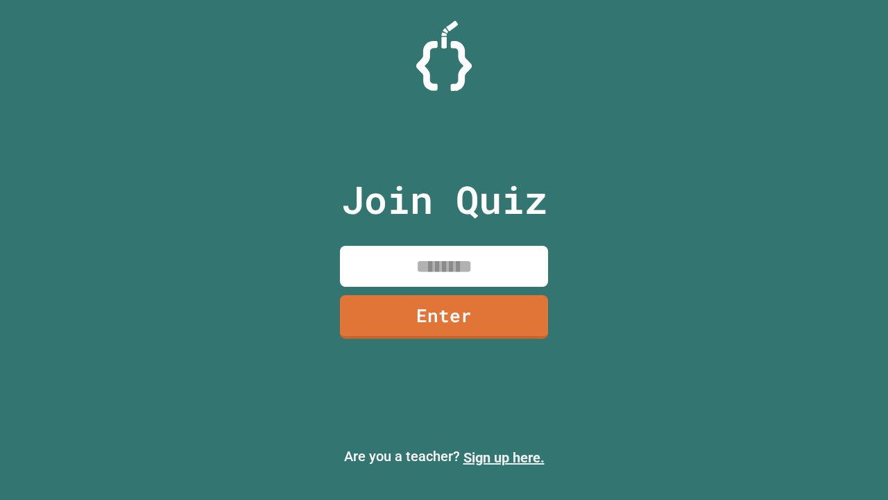
click at [504, 457] on link "Sign up here." at bounding box center [504, 457] width 81 height 17
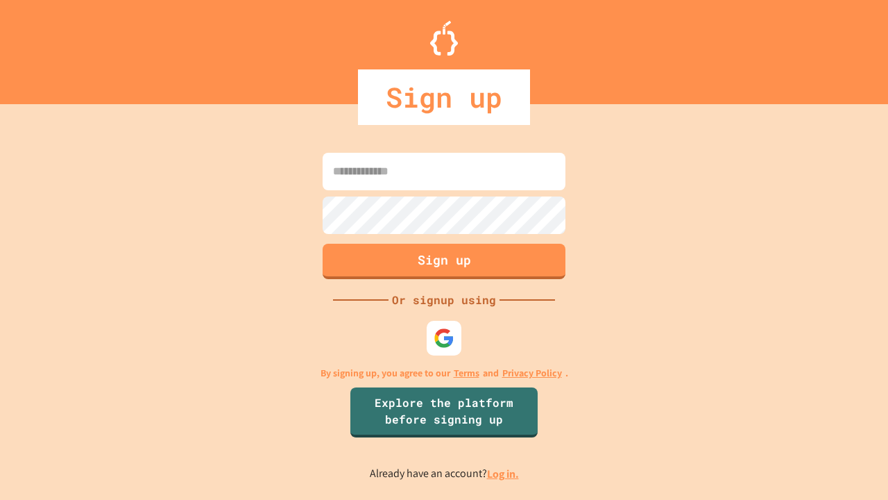
click at [504, 473] on link "Log in." at bounding box center [503, 473] width 32 height 15
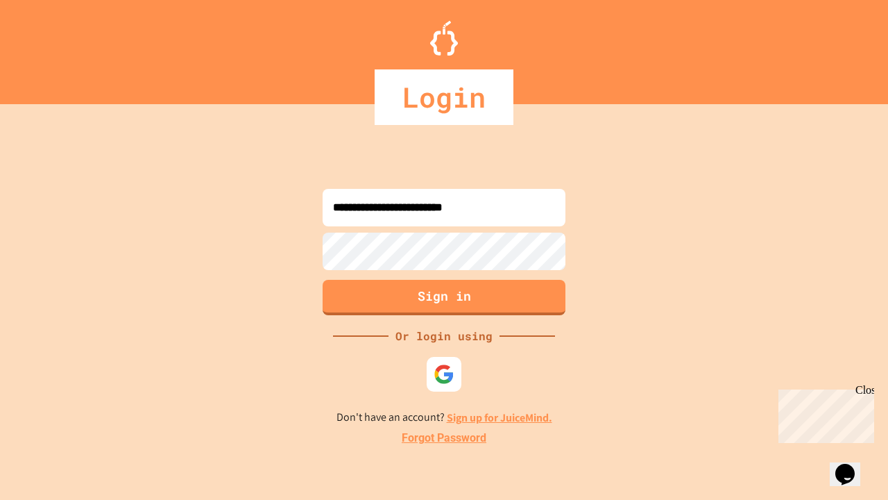
type input "**********"
